Goal: Navigation & Orientation: Find specific page/section

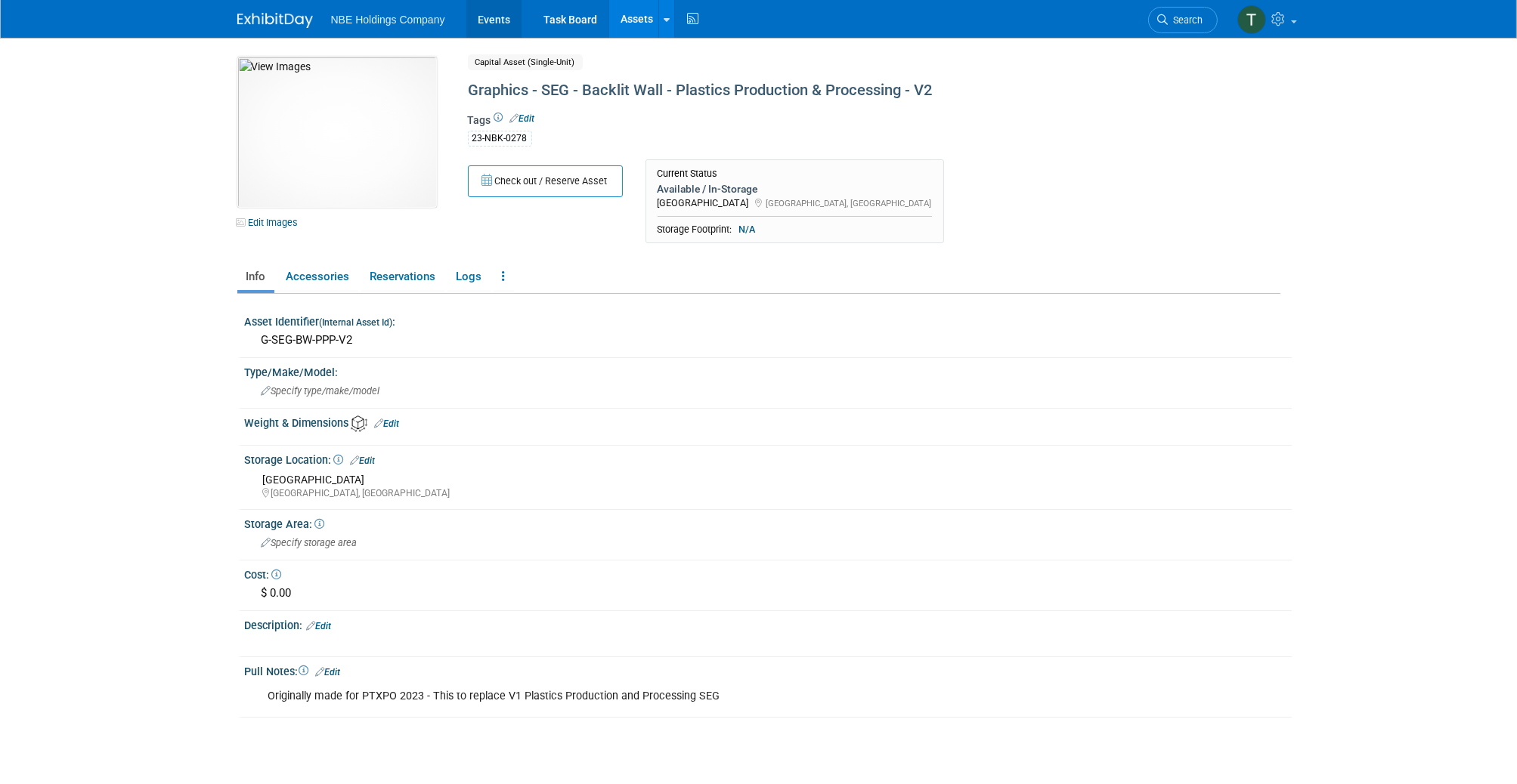
click at [507, 22] on link "Events" at bounding box center [493, 19] width 55 height 38
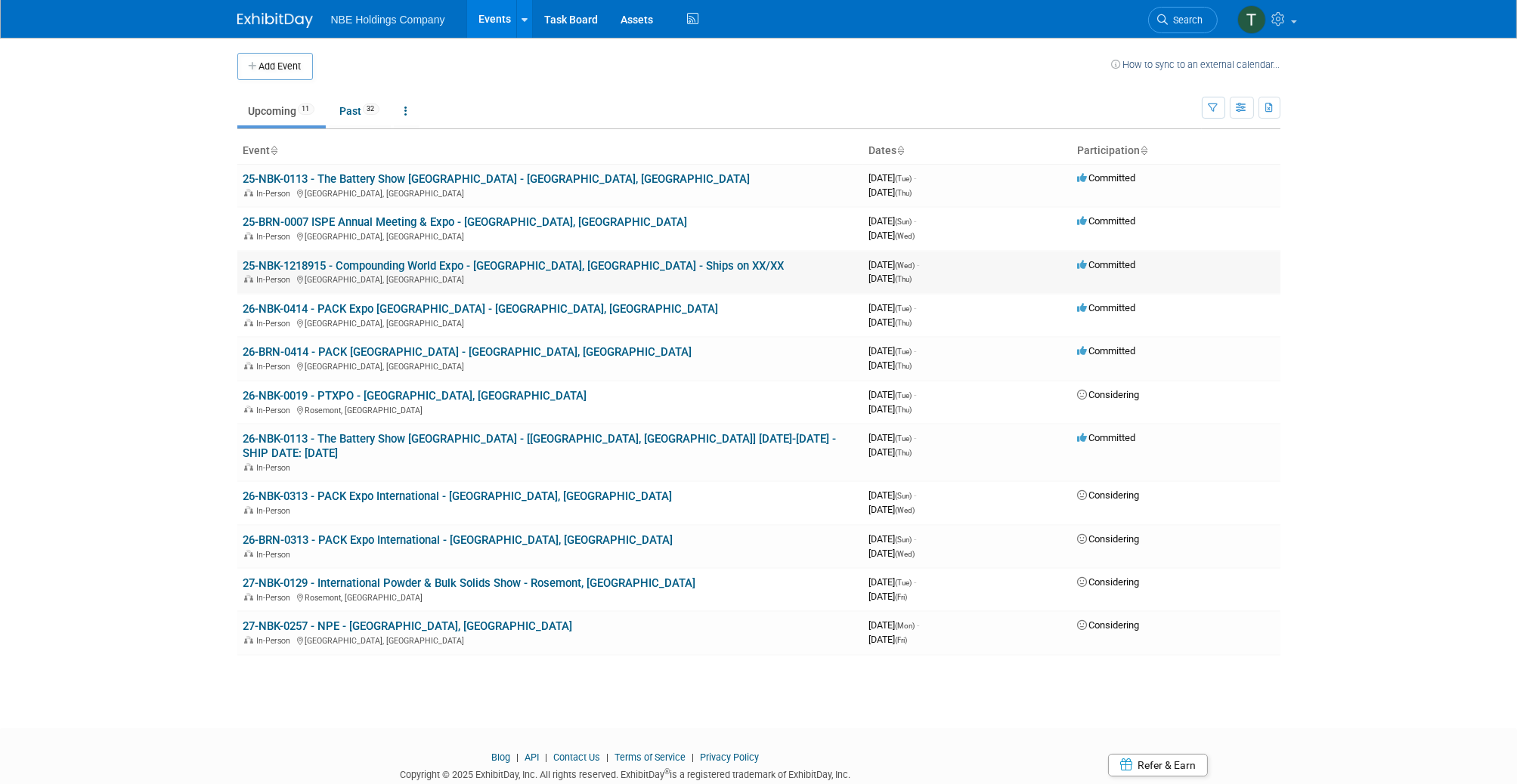
click at [357, 267] on link "25-NBK-1218915 - Compounding World Expo - [GEOGRAPHIC_DATA], [GEOGRAPHIC_DATA] …" at bounding box center [514, 265] width 541 height 13
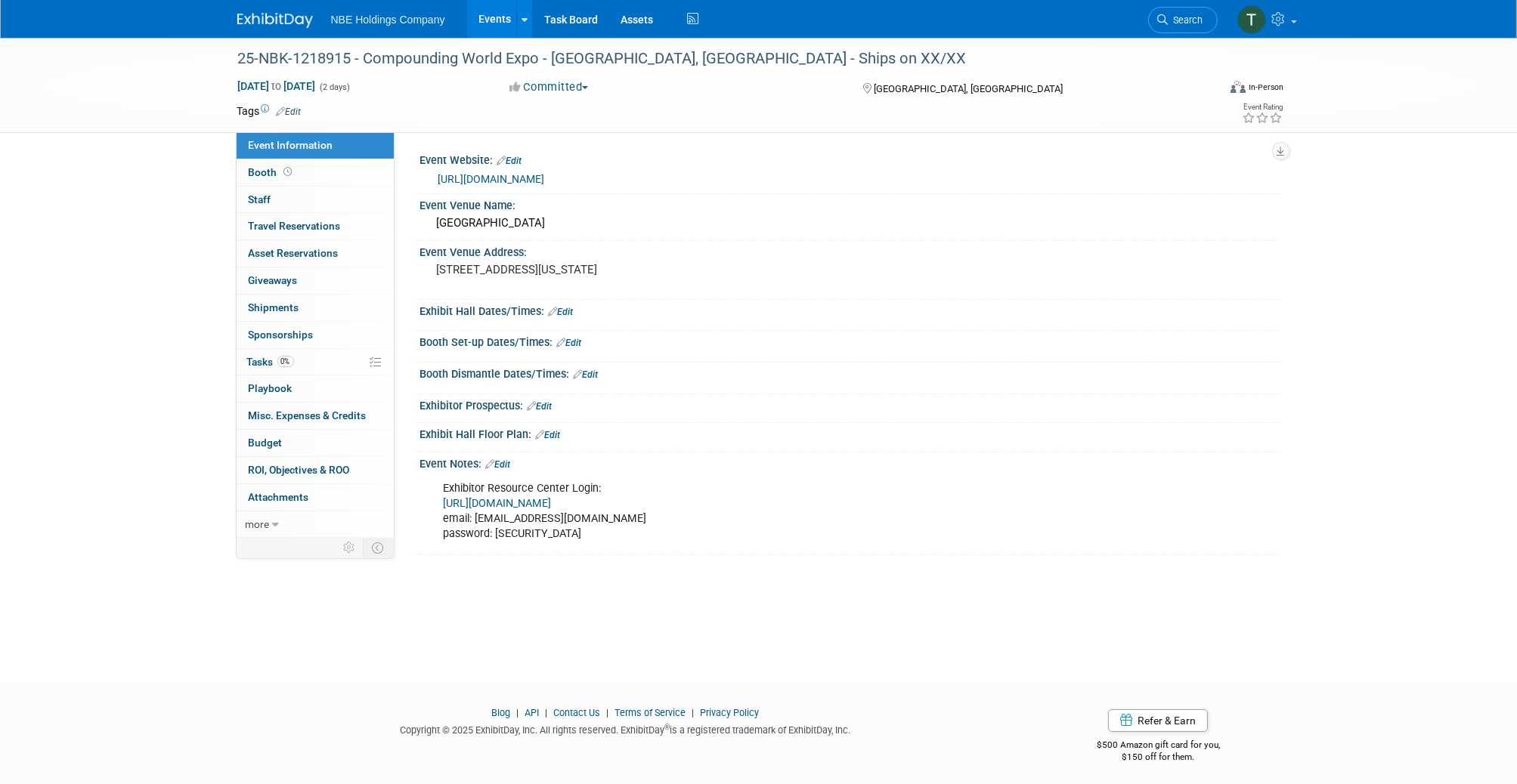
click at [552, 504] on link "https://pweus25.exh.mapyourshow.com/7_0/main/login" at bounding box center [498, 504] width 108 height 13
click at [275, 226] on span "Travel Reservations 0" at bounding box center [294, 226] width 92 height 12
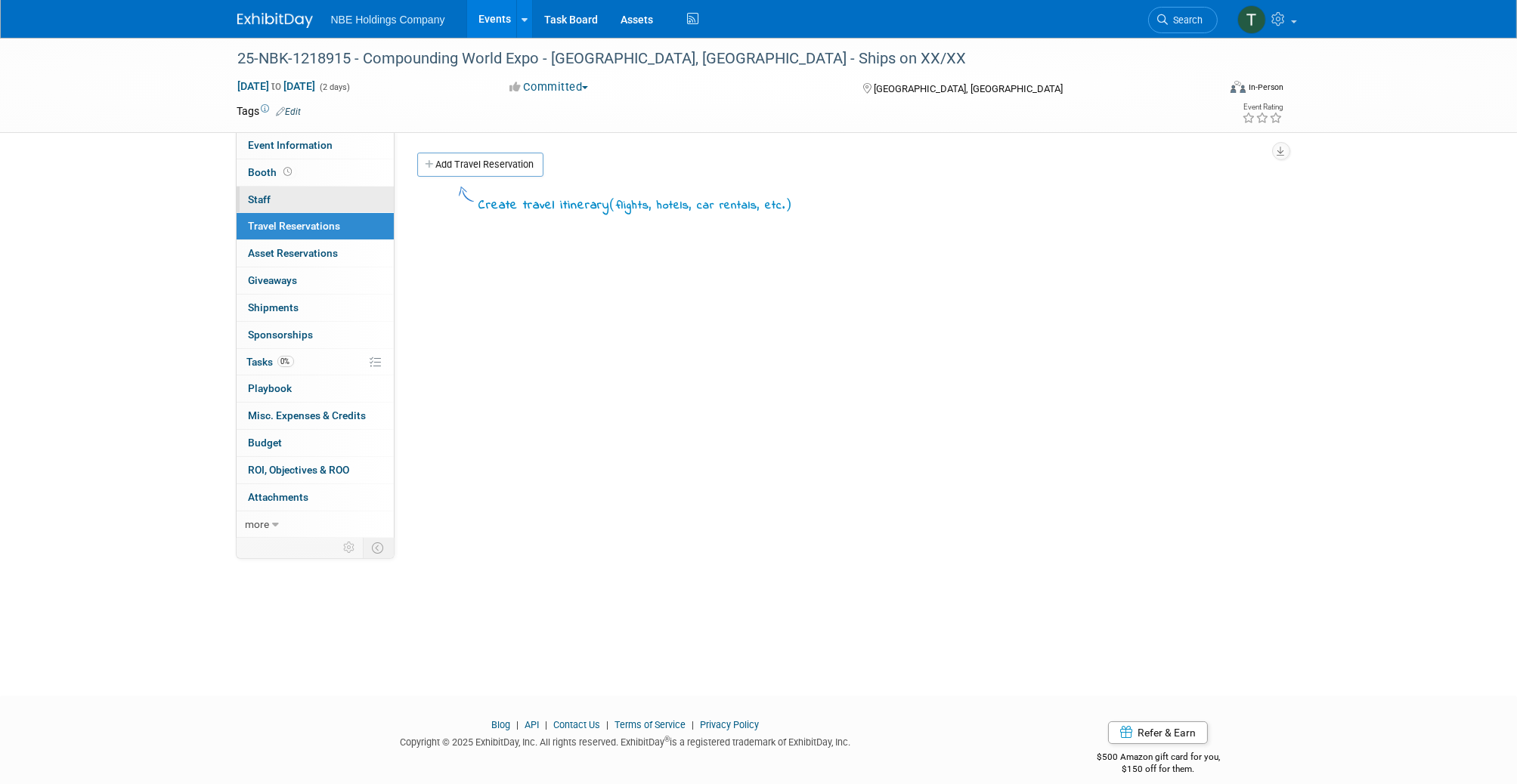
click at [259, 197] on span "Staff 0" at bounding box center [260, 200] width 23 height 12
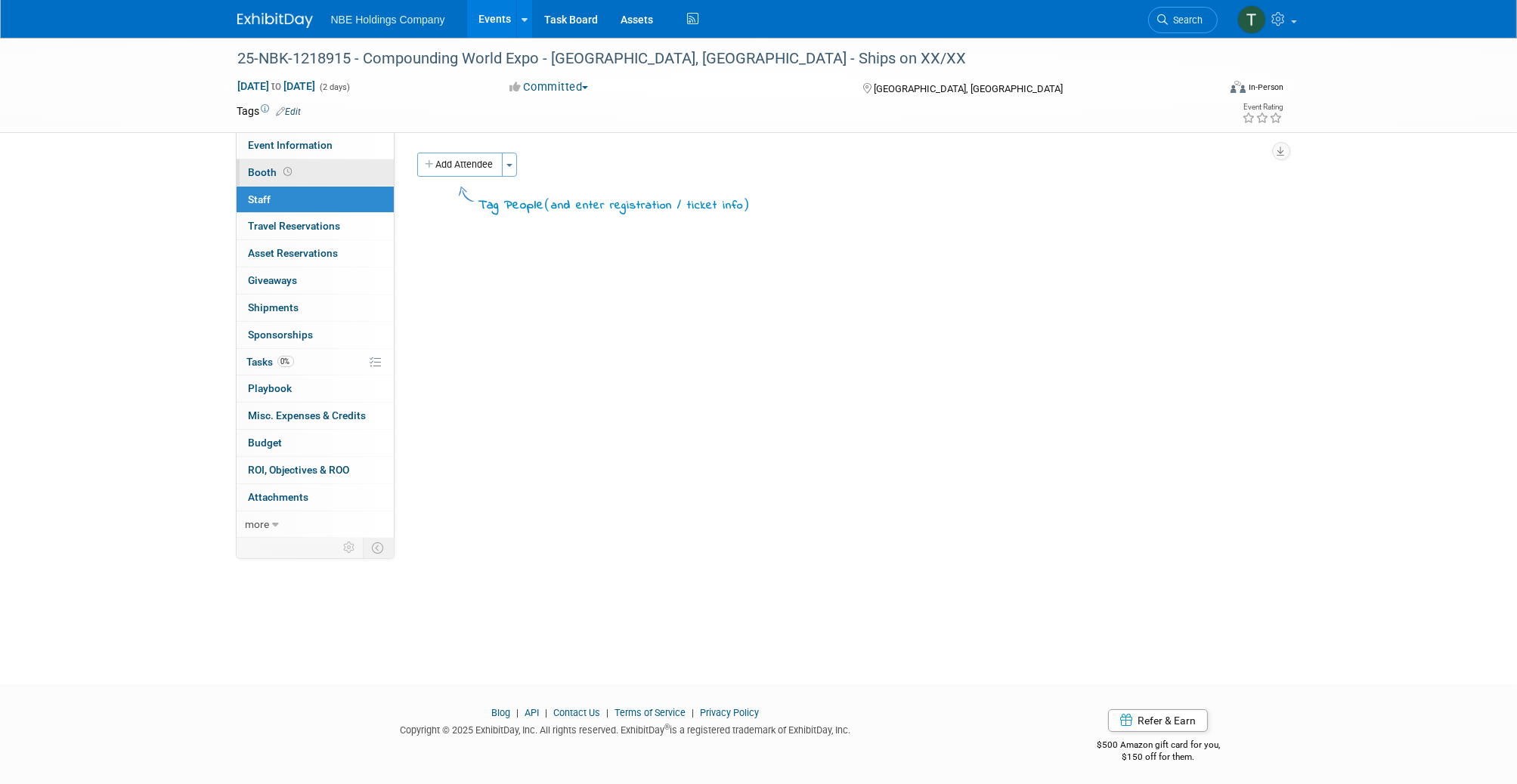
click at [260, 173] on span "Booth" at bounding box center [271, 172] width 47 height 12
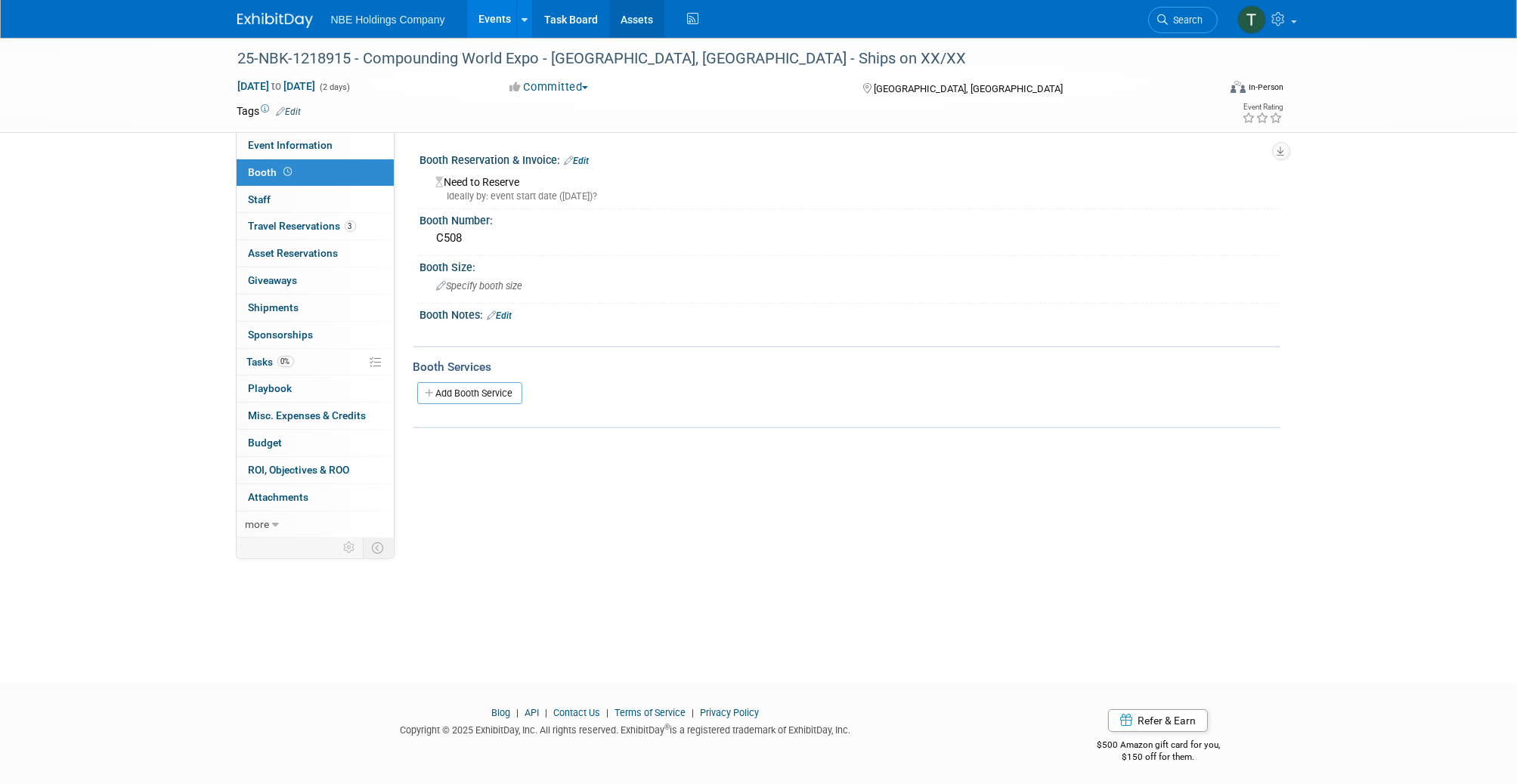
click at [634, 19] on link "Assets" at bounding box center [637, 19] width 55 height 38
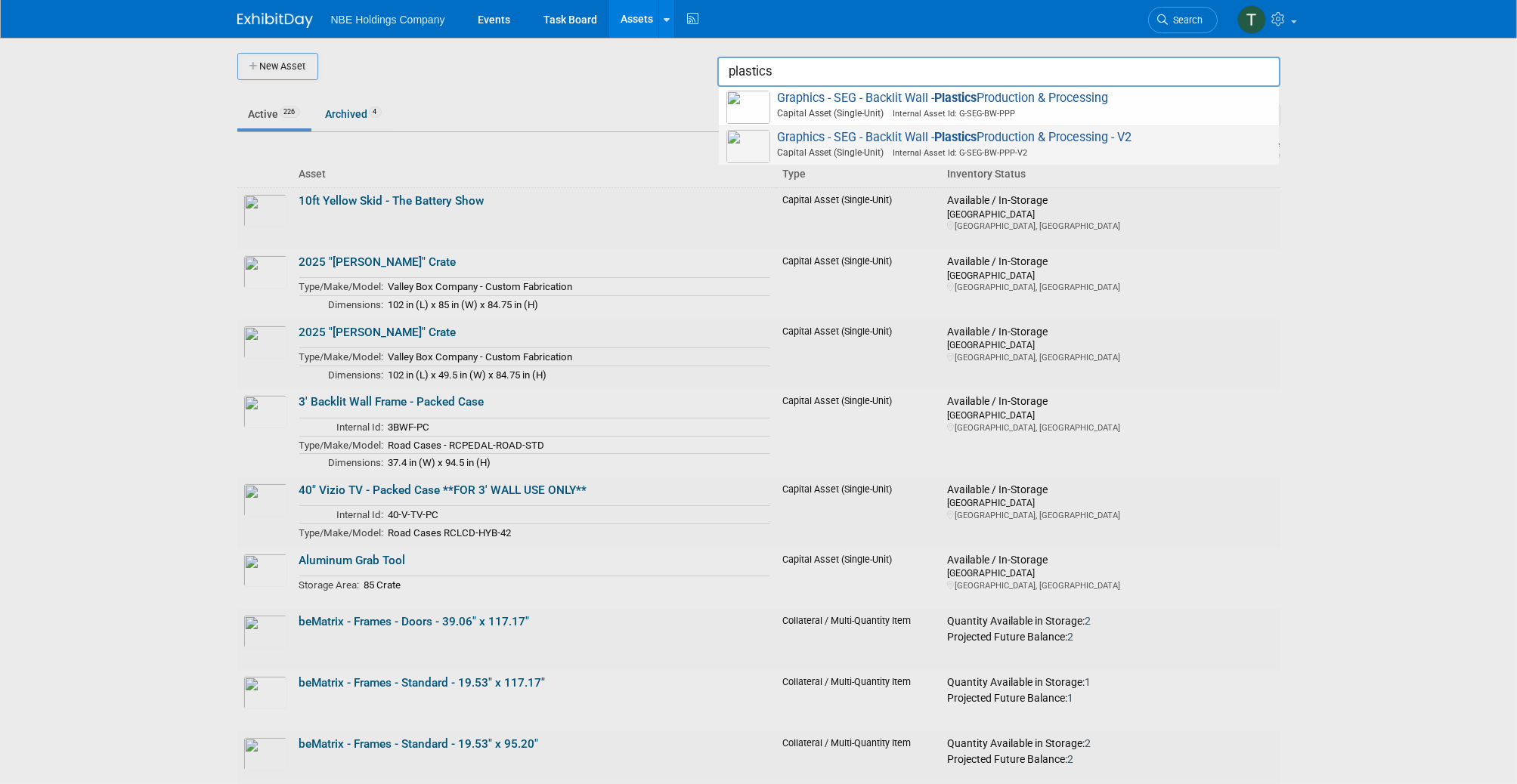
click at [919, 137] on span "Graphics - SEG - Backlit Wall - Plastics Production & Processing - V2 Capital A…" at bounding box center [999, 145] width 545 height 31
type input "Graphics - SEG - Backlit Wall - Plastics Production & Processing - V2"
